Goal: Transaction & Acquisition: Download file/media

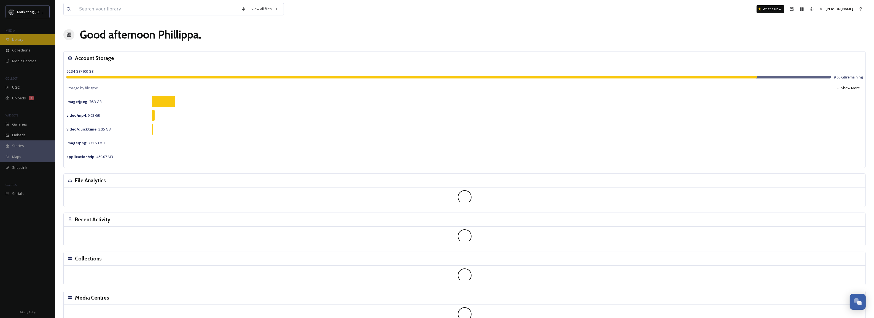
click at [34, 37] on div "Library" at bounding box center [27, 39] width 55 height 11
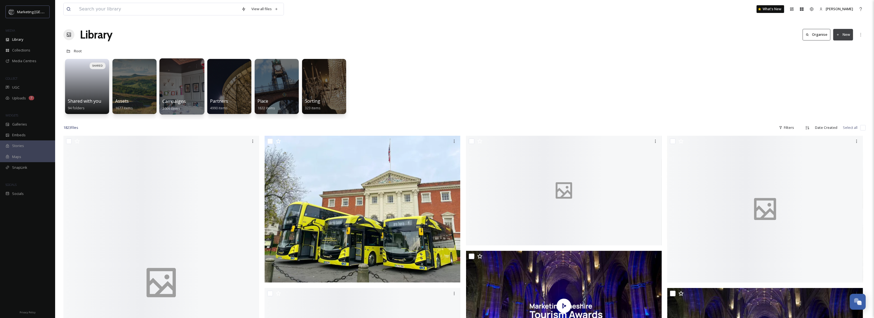
click at [183, 88] on div at bounding box center [181, 86] width 45 height 56
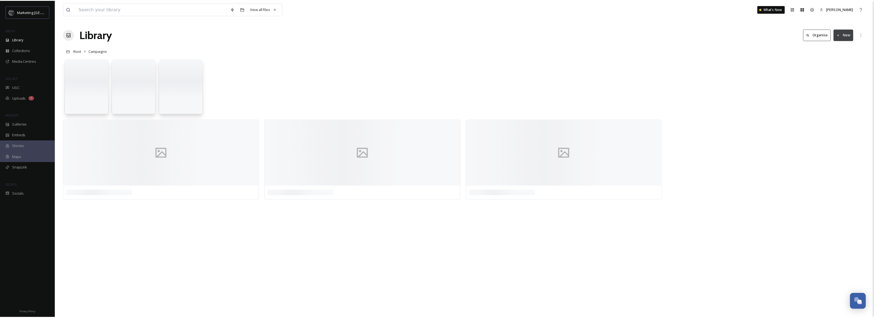
scroll to position [209, 0]
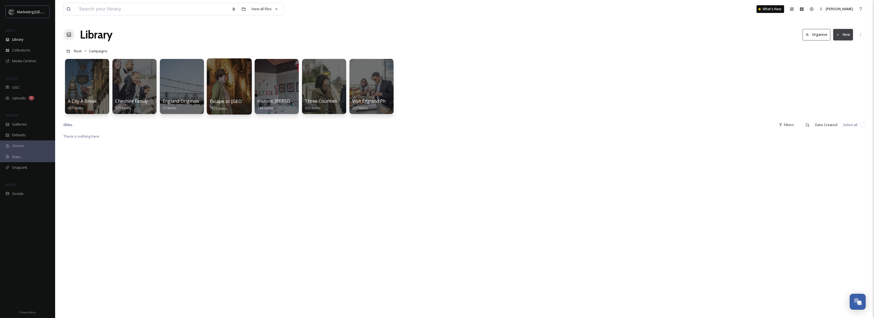
click at [220, 98] on div at bounding box center [229, 86] width 45 height 56
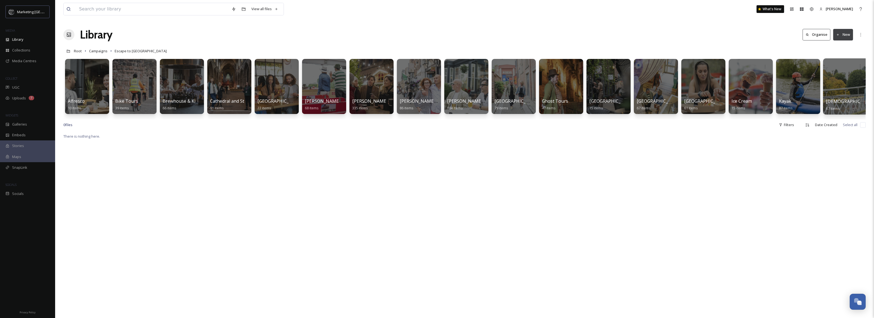
click at [852, 82] on div at bounding box center [845, 86] width 45 height 56
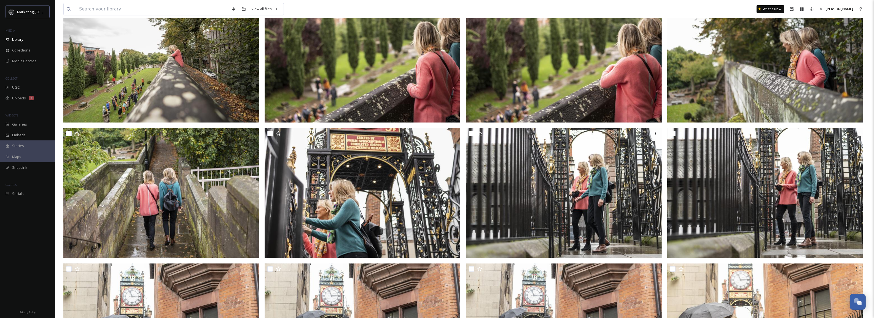
scroll to position [242, 0]
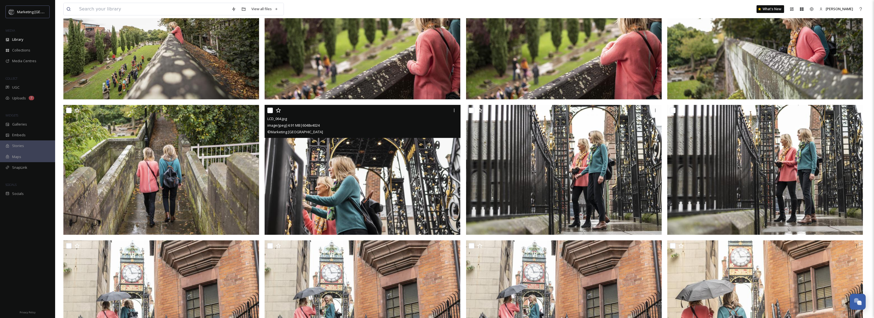
click at [396, 180] on img at bounding box center [362, 170] width 196 height 130
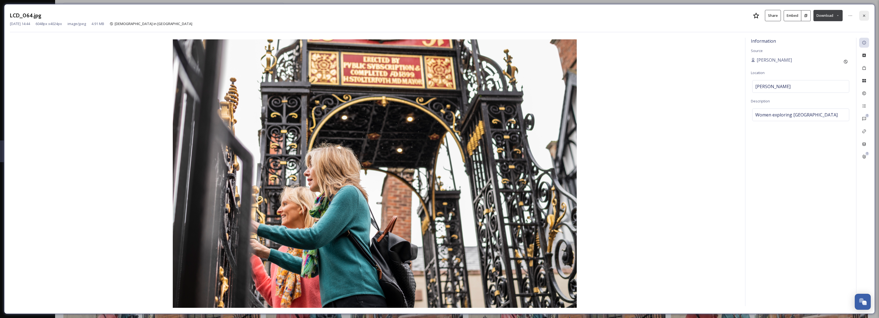
click at [866, 15] on div at bounding box center [864, 16] width 10 height 10
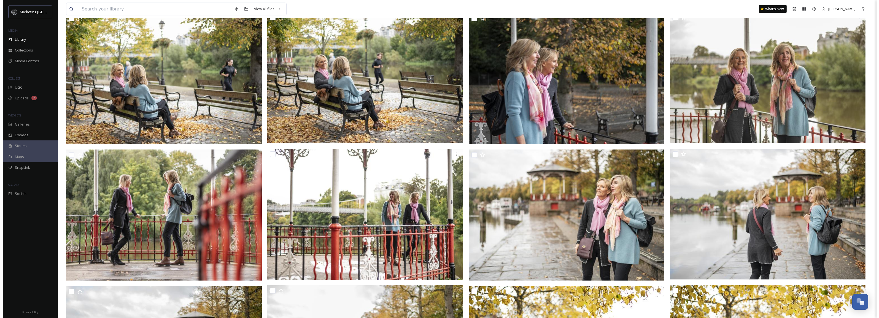
scroll to position [1431, 0]
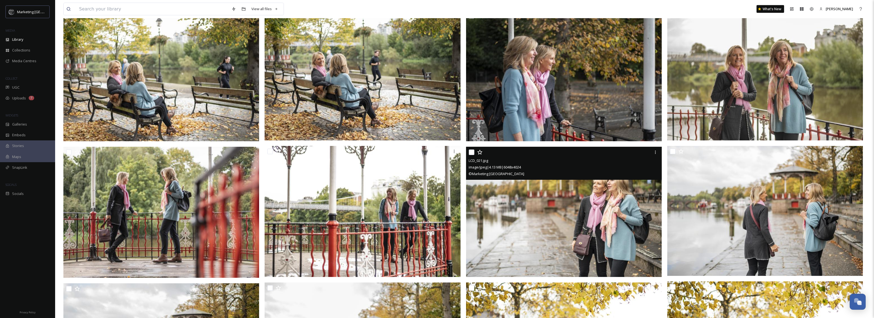
click at [608, 212] on img at bounding box center [564, 212] width 196 height 130
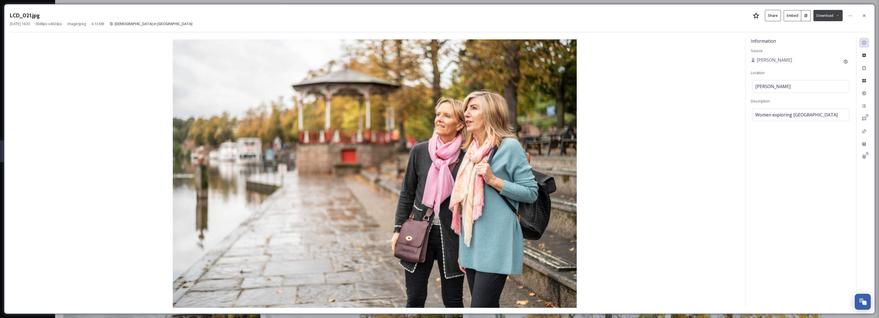
click at [838, 15] on icon at bounding box center [838, 16] width 4 height 4
click at [821, 38] on span "Download Large (2000 x 1331)" at bounding box center [811, 38] width 48 height 5
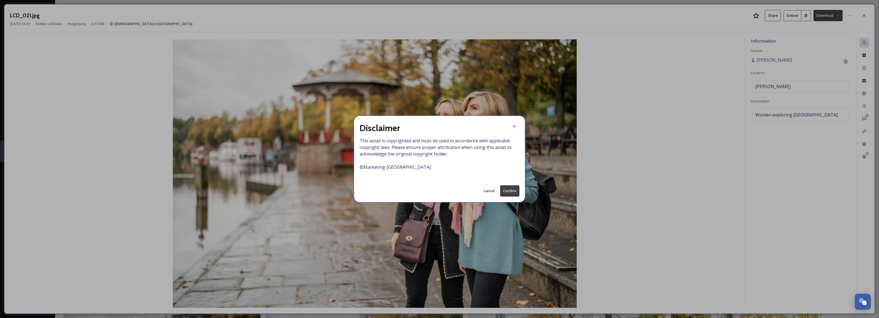
click at [510, 189] on button "Confirm" at bounding box center [509, 190] width 19 height 11
